Goal: Information Seeking & Learning: Learn about a topic

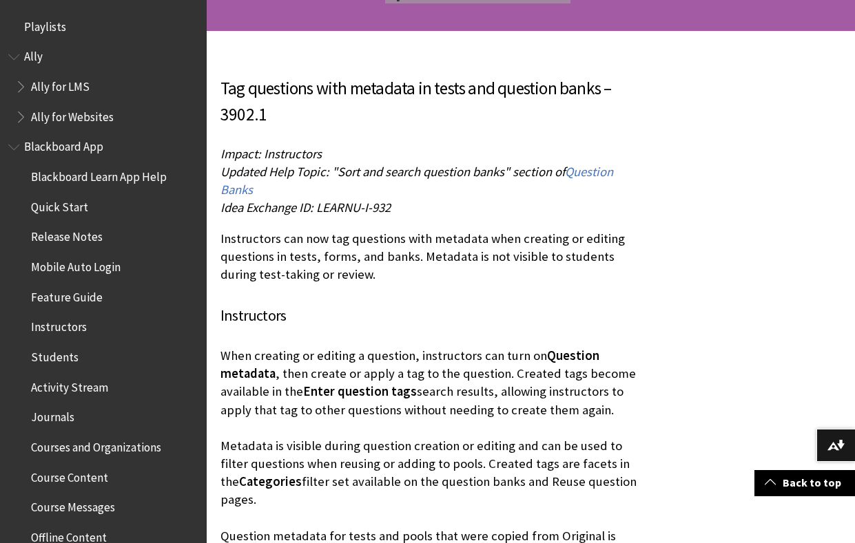
scroll to position [293, 0]
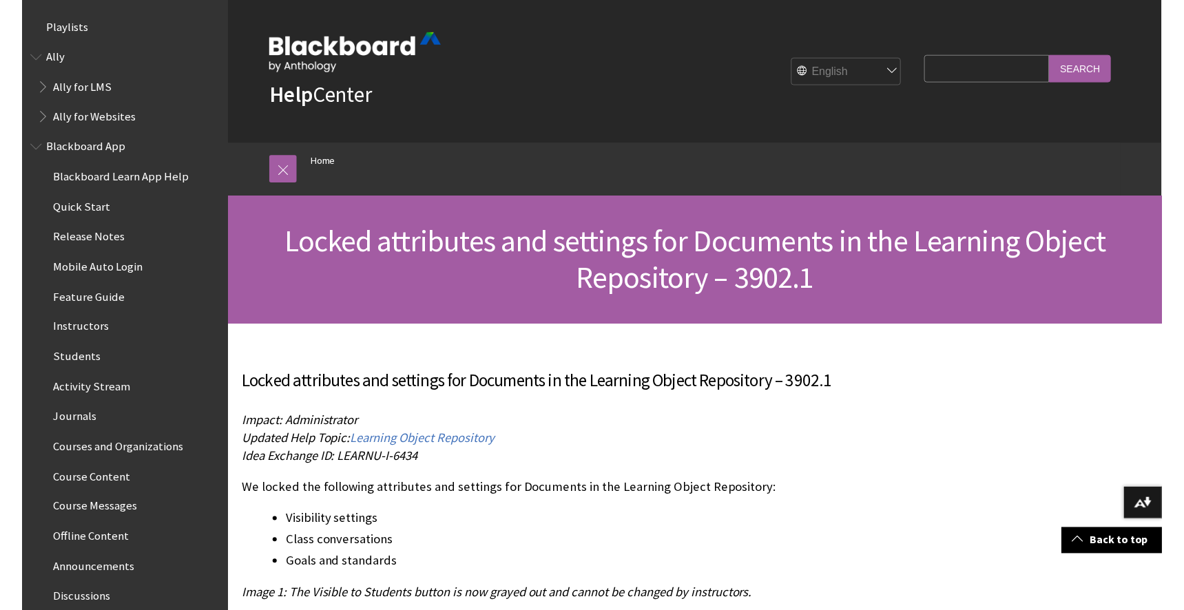
scroll to position [178, 0]
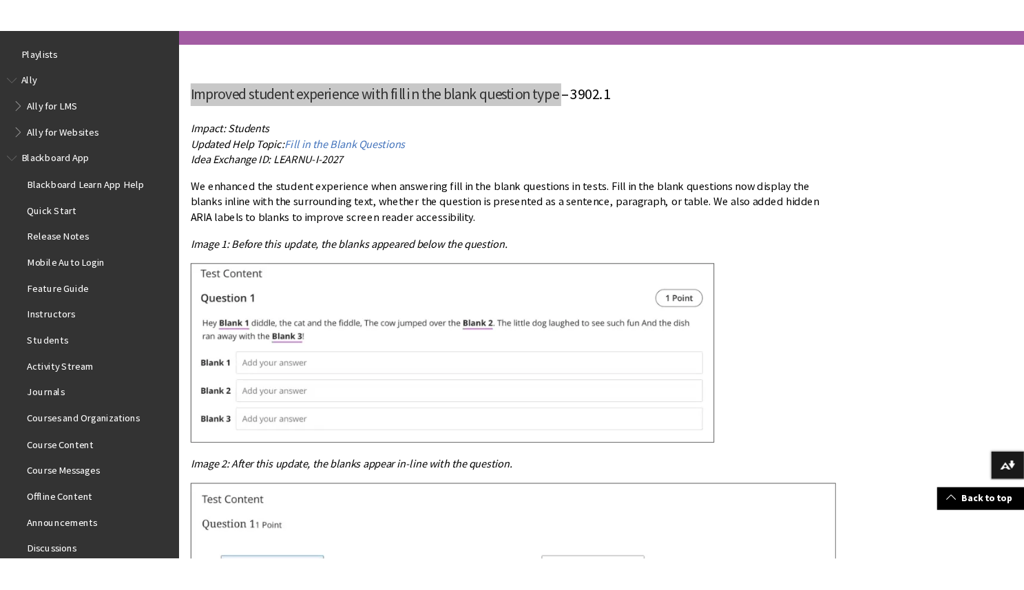
scroll to position [307, 0]
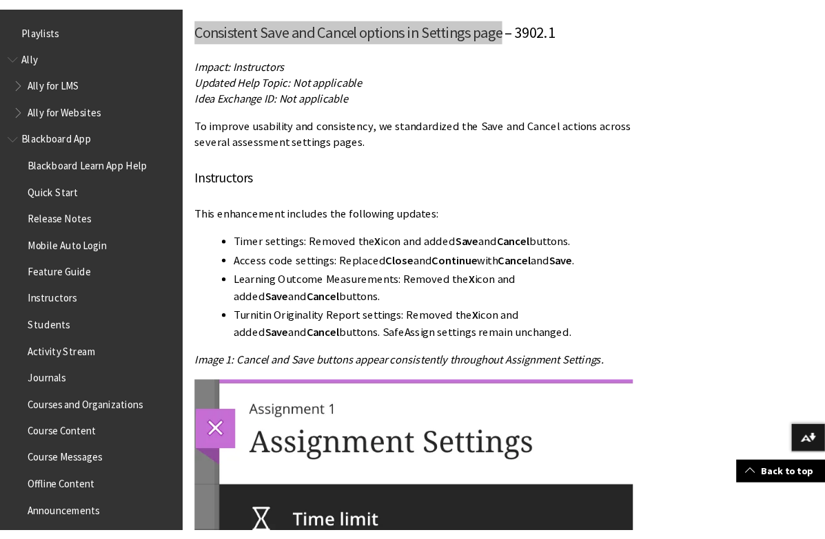
scroll to position [415, 0]
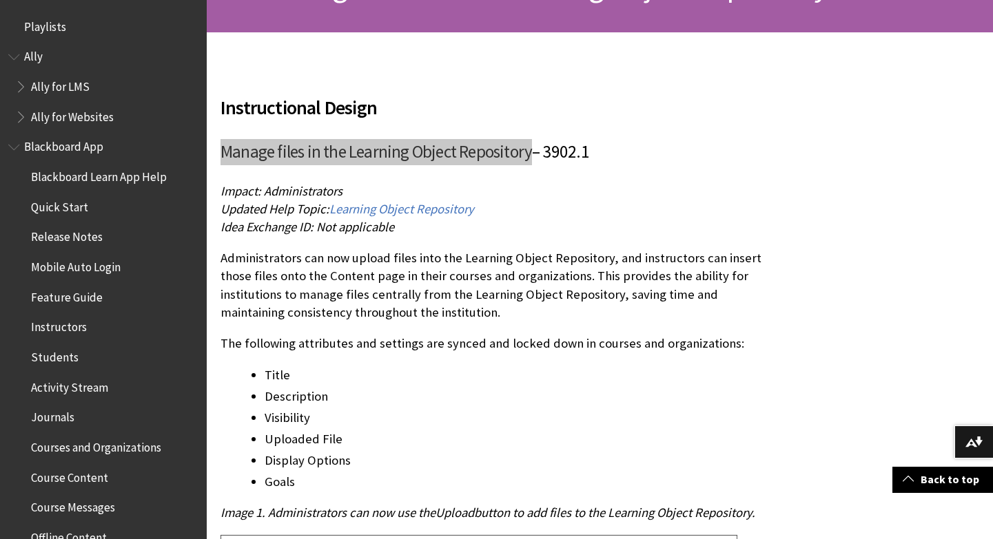
scroll to position [251, 0]
